Goal: Contribute content

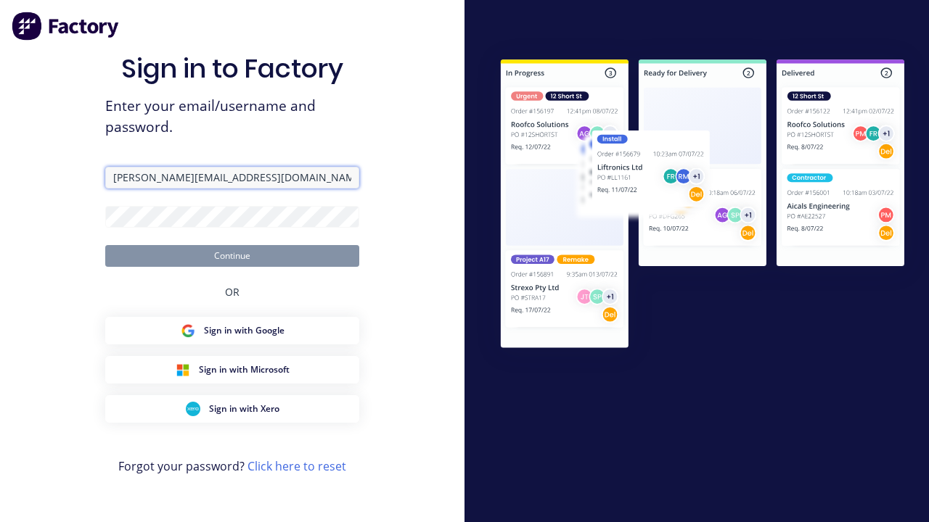
type input "[PERSON_NAME][EMAIL_ADDRESS][DOMAIN_NAME]"
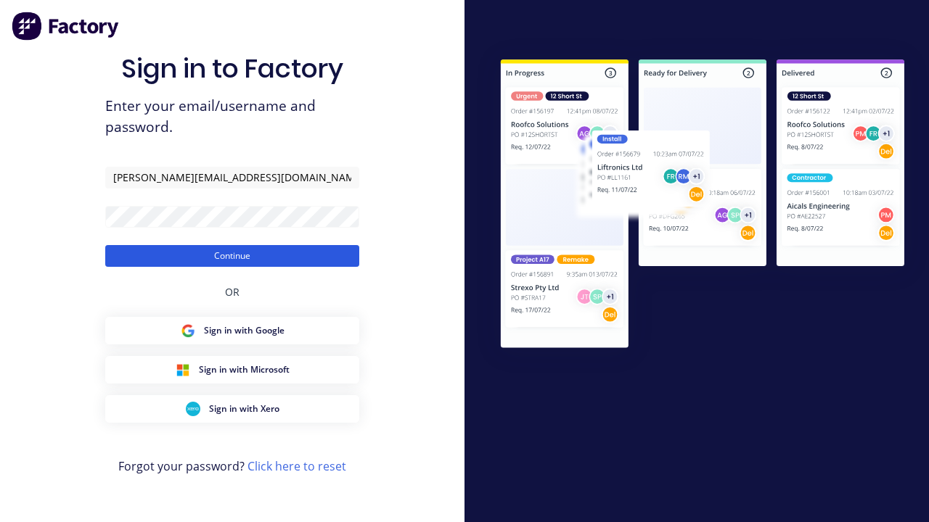
click at [232, 255] on button "Continue" at bounding box center [232, 256] width 254 height 22
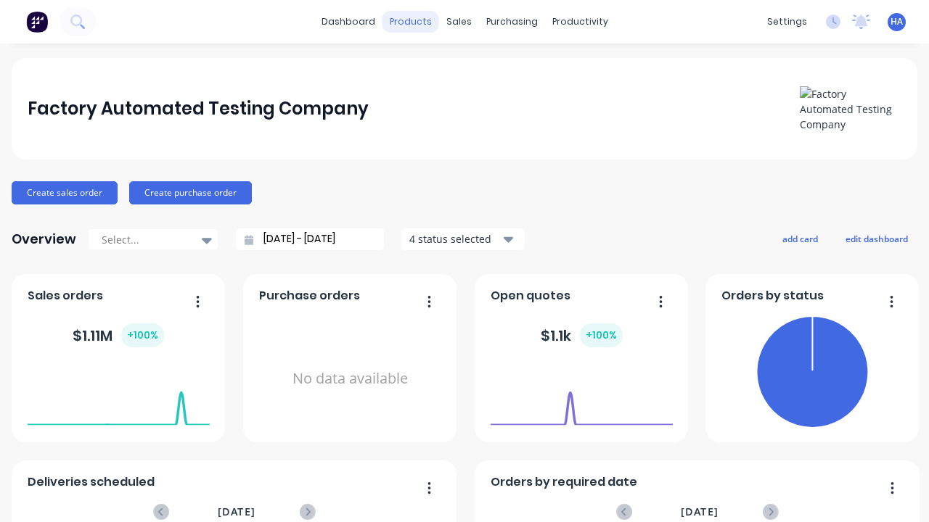
click at [412, 22] on div "products" at bounding box center [410, 22] width 57 height 22
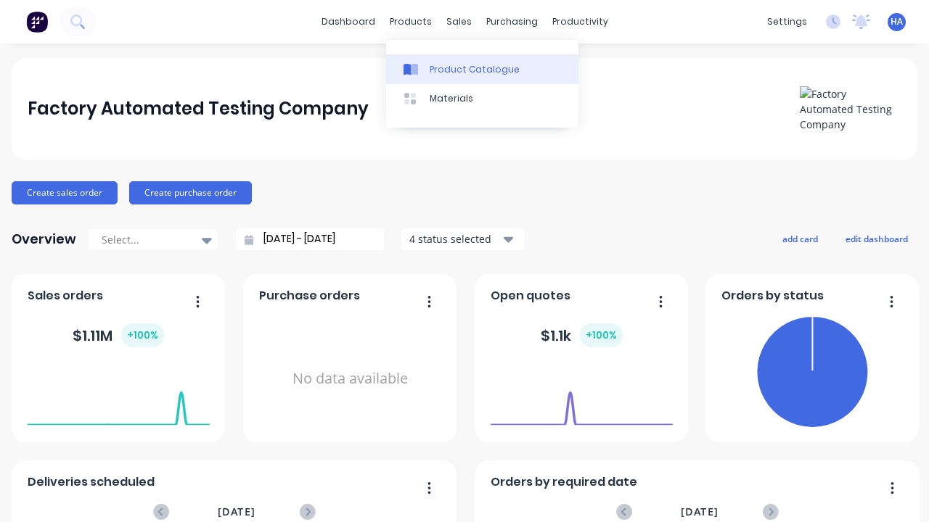
click at [482, 69] on div "Product Catalogue" at bounding box center [474, 69] width 90 height 13
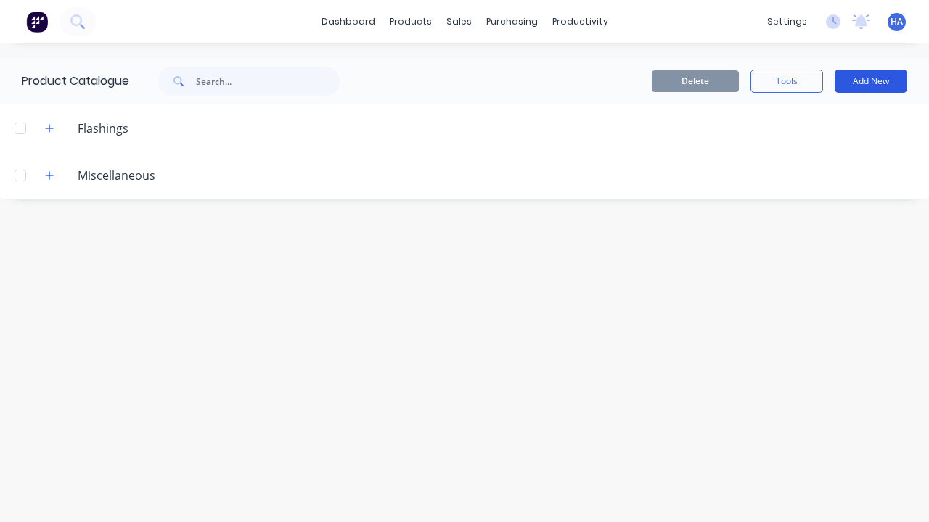
click at [871, 81] on button "Add New" at bounding box center [870, 81] width 73 height 23
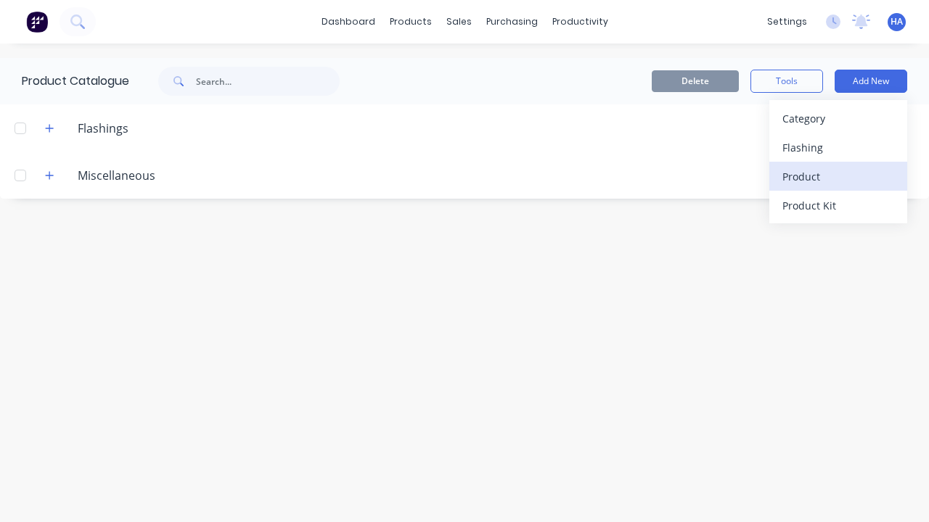
click at [838, 176] on div "Product" at bounding box center [838, 176] width 112 height 21
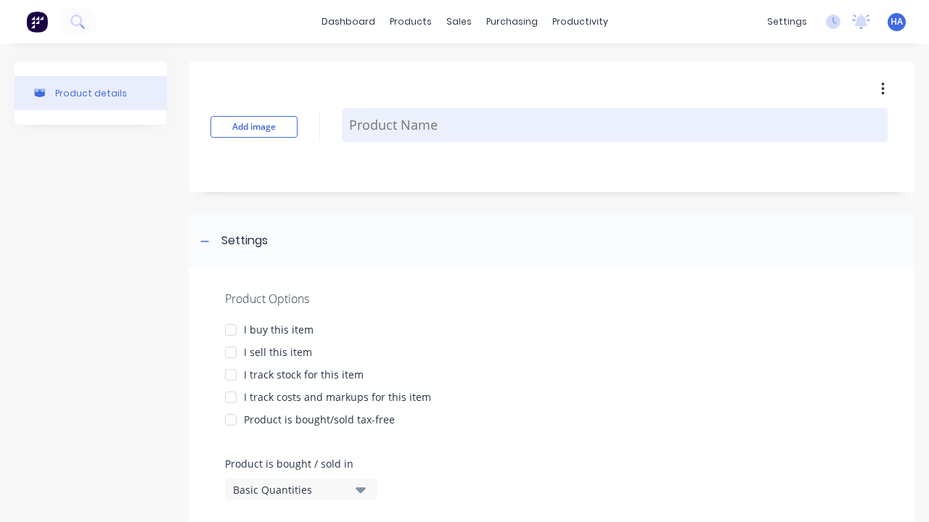
click at [614, 125] on textarea at bounding box center [615, 125] width 546 height 34
type textarea "x"
type textarea "Test Sqm Product"
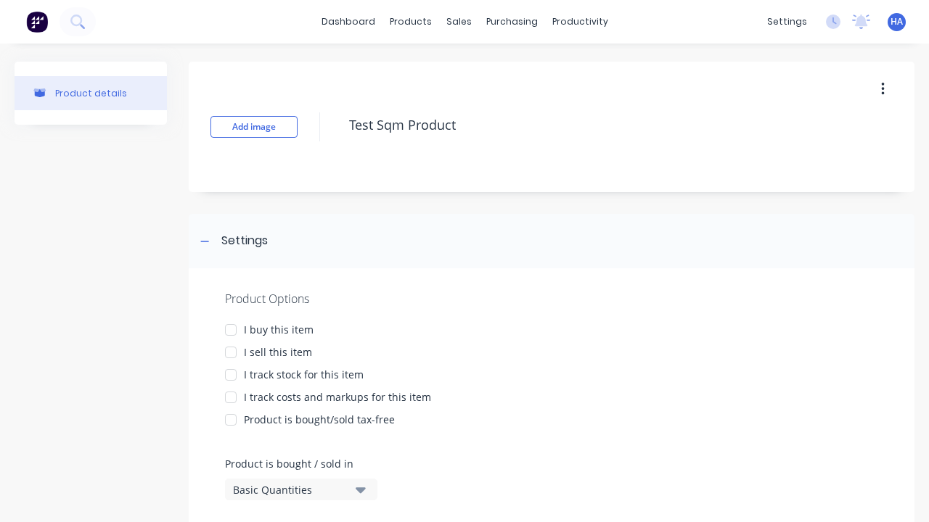
click at [231, 329] on div at bounding box center [230, 330] width 29 height 29
click at [231, 352] on div at bounding box center [230, 352] width 29 height 29
type textarea "x"
type textarea "Test Sqm Product"
click at [290, 490] on div "Basic Quantities" at bounding box center [291, 489] width 116 height 15
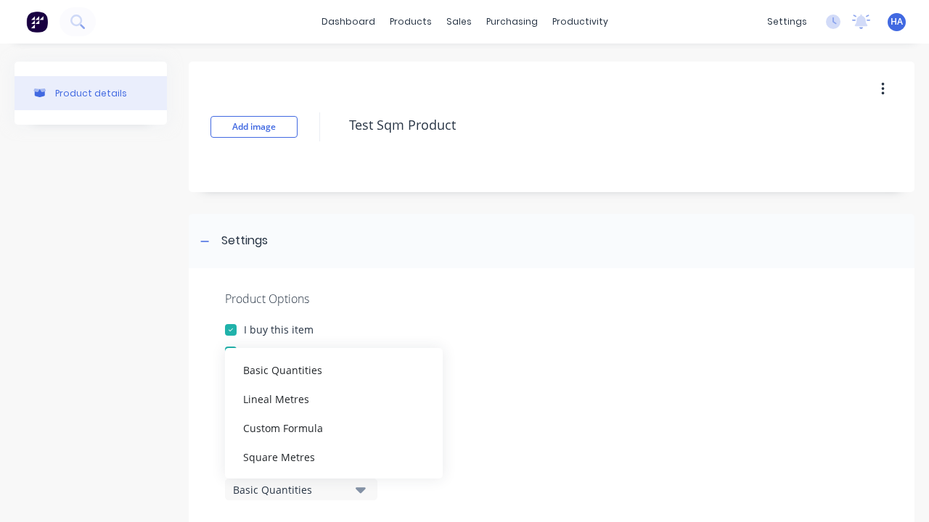
type textarea "x"
type textarea "Test Sqm Product"
click at [334, 456] on div "Square Metres" at bounding box center [334, 457] width 218 height 29
type textarea "x"
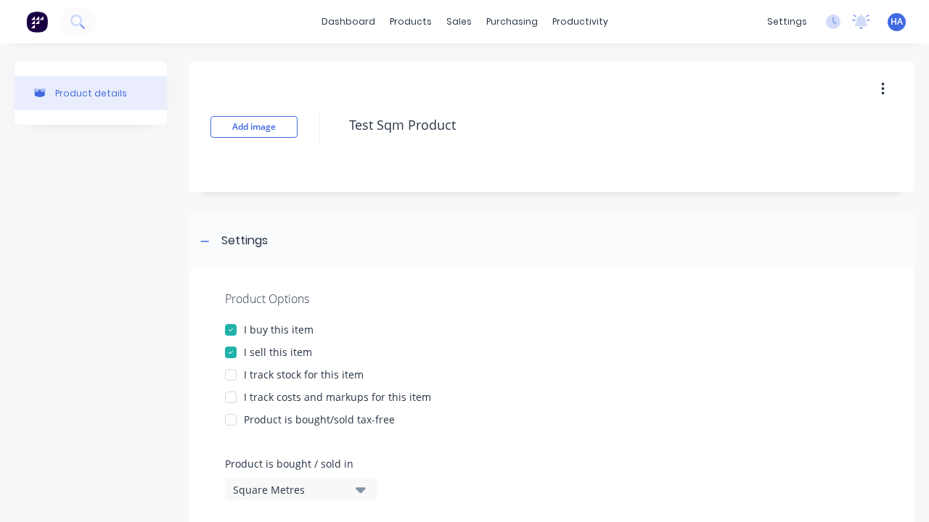
scroll to position [663, 0]
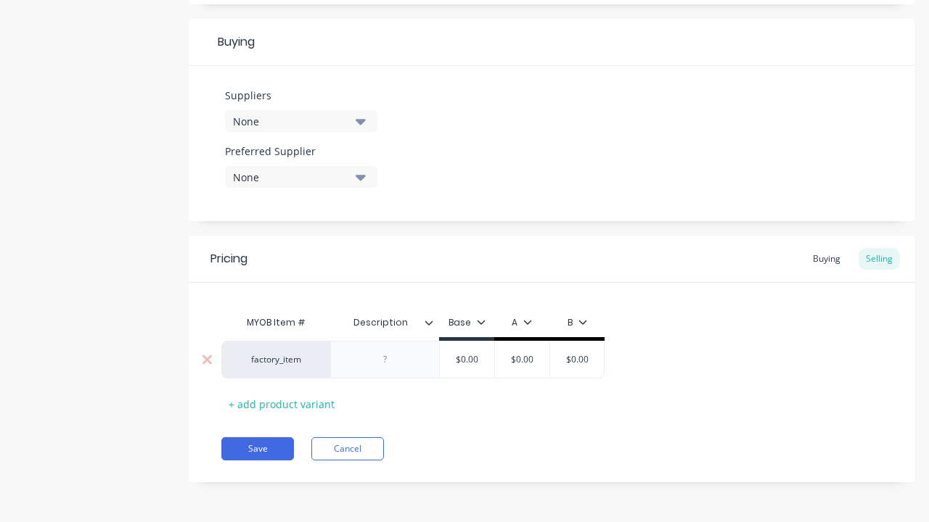
click at [384, 360] on div at bounding box center [385, 359] width 73 height 19
click at [522, 360] on input "text" at bounding box center [522, 359] width 73 height 13
type textarea "x"
type input "$0.00"
type textarea "x"
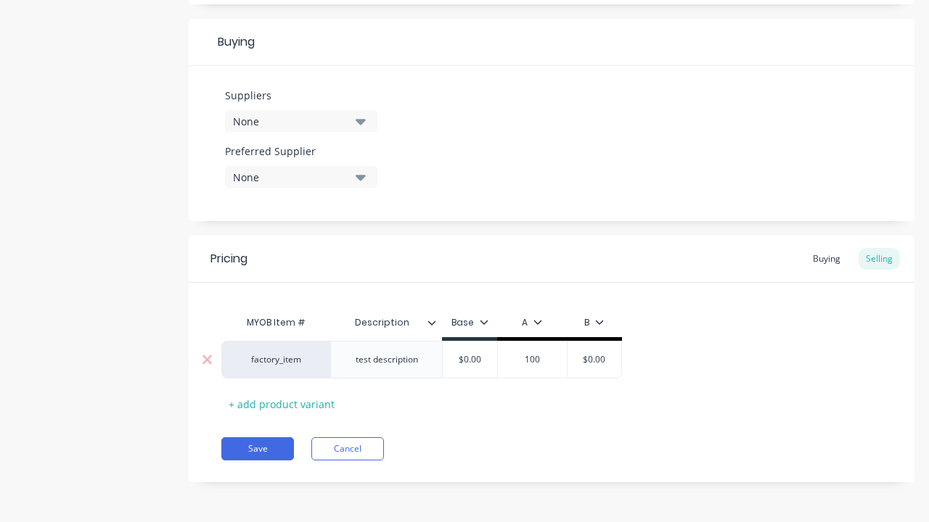
type input "100"
click at [258, 449] on button "Save" at bounding box center [257, 448] width 73 height 23
type textarea "x"
